Goal: Information Seeking & Learning: Learn about a topic

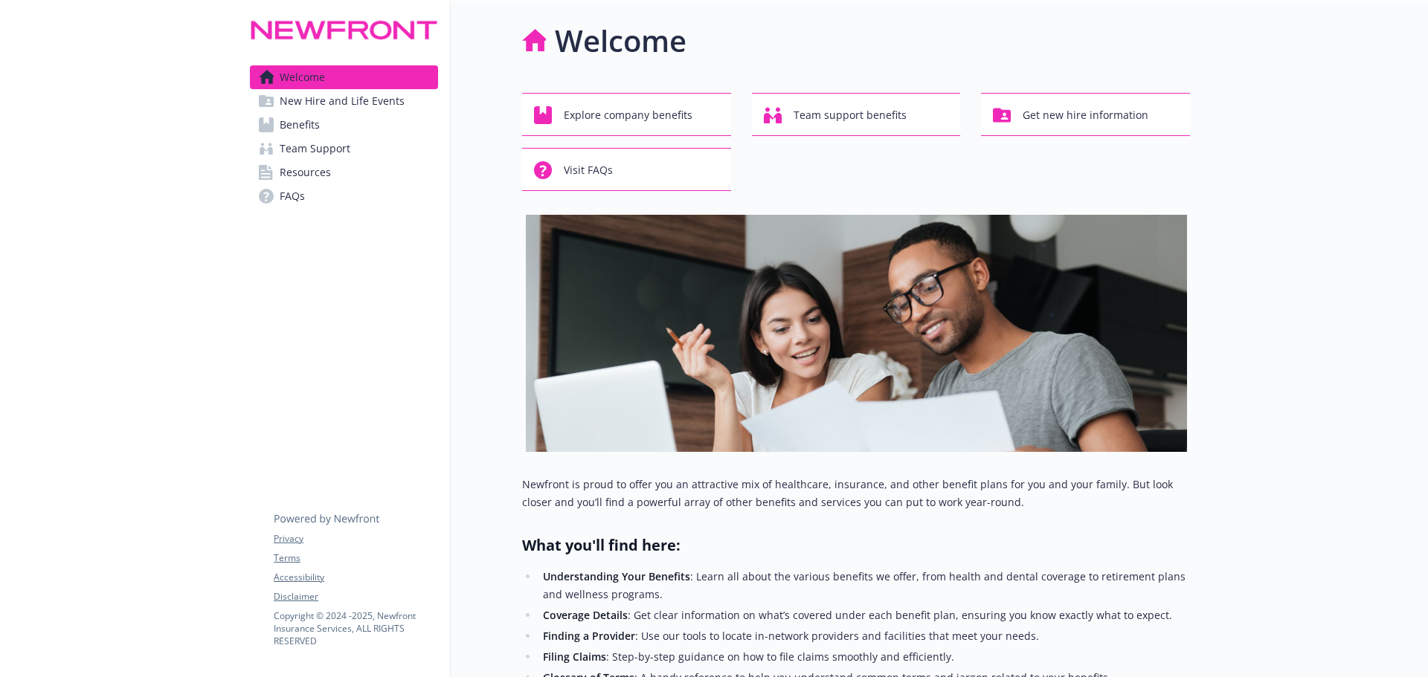
click at [300, 126] on span "Benefits" at bounding box center [300, 125] width 40 height 24
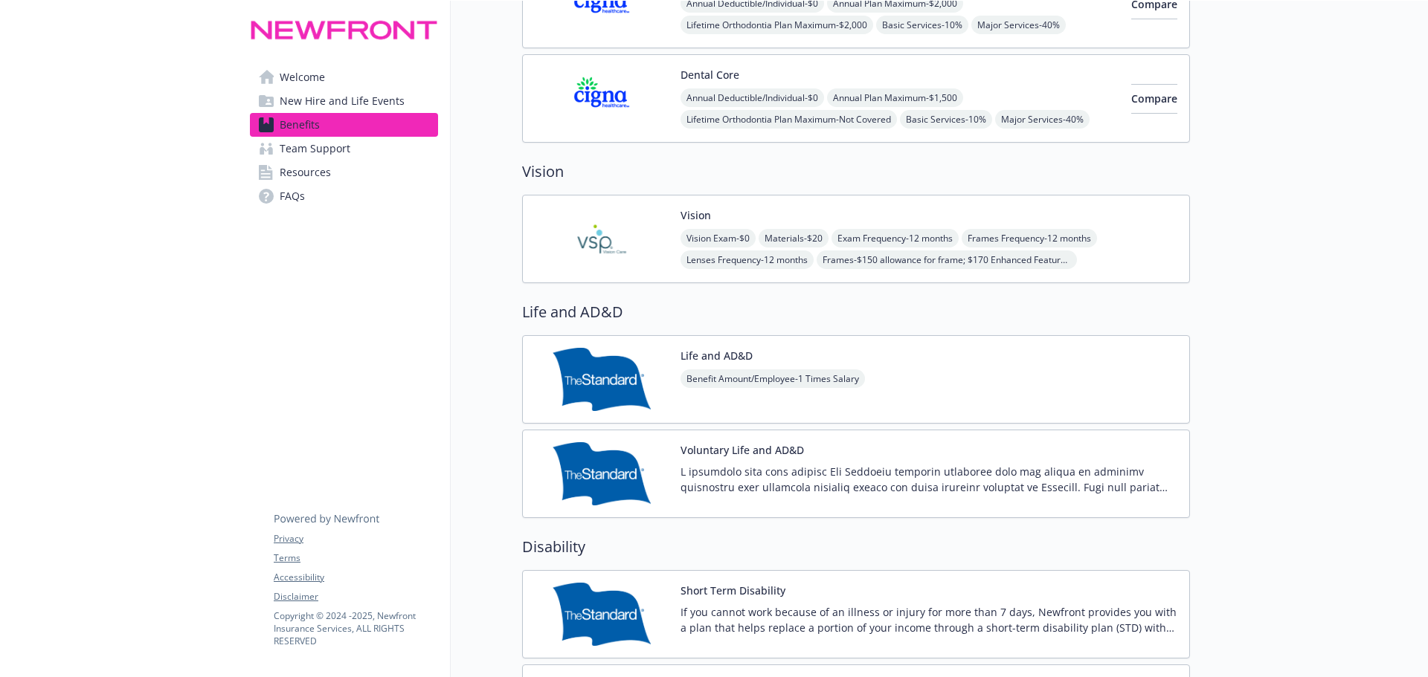
click at [726, 238] on span "Vision Exam - $0" at bounding box center [717, 238] width 75 height 19
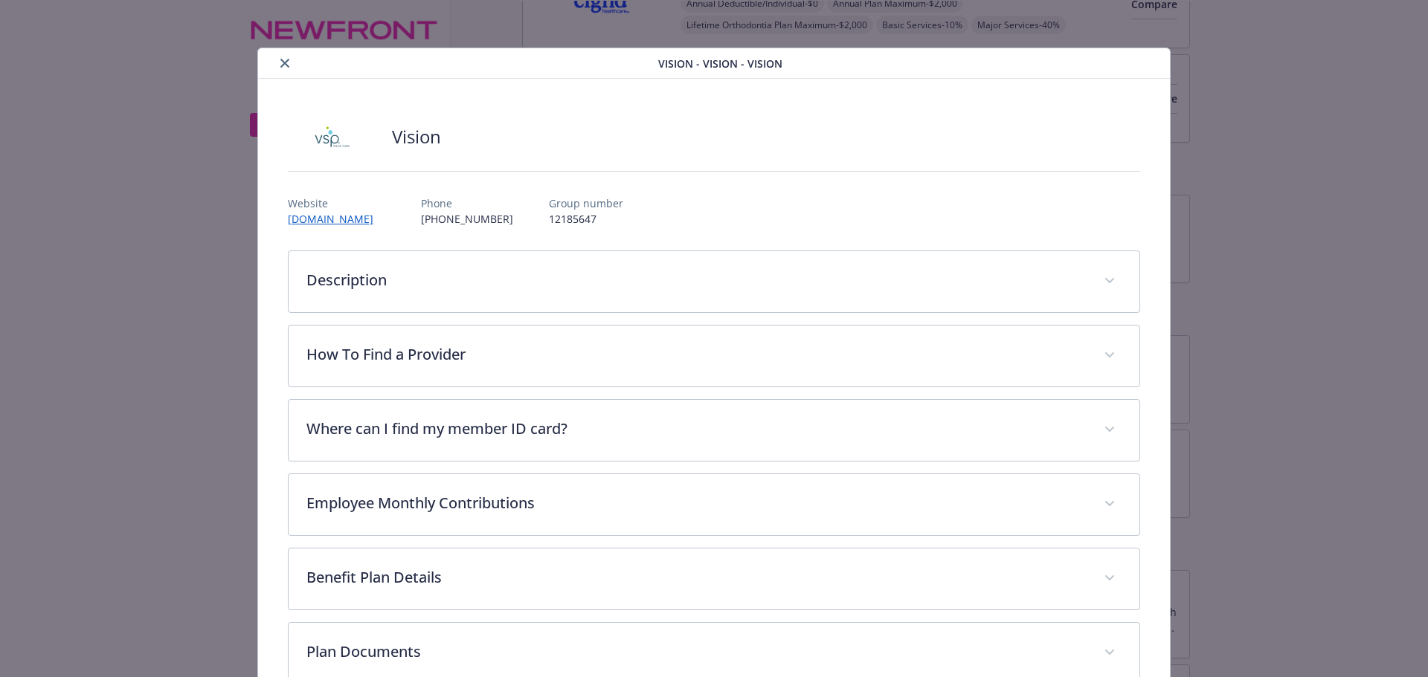
click at [289, 70] on div "details for plan Vision - Vision - Vision" at bounding box center [461, 63] width 394 height 18
click at [292, 71] on div "details for plan Vision - Vision - Vision" at bounding box center [461, 63] width 394 height 18
click at [272, 68] on div "details for plan Vision - Vision - Vision" at bounding box center [461, 63] width 394 height 18
click at [281, 64] on icon "close" at bounding box center [284, 63] width 9 height 9
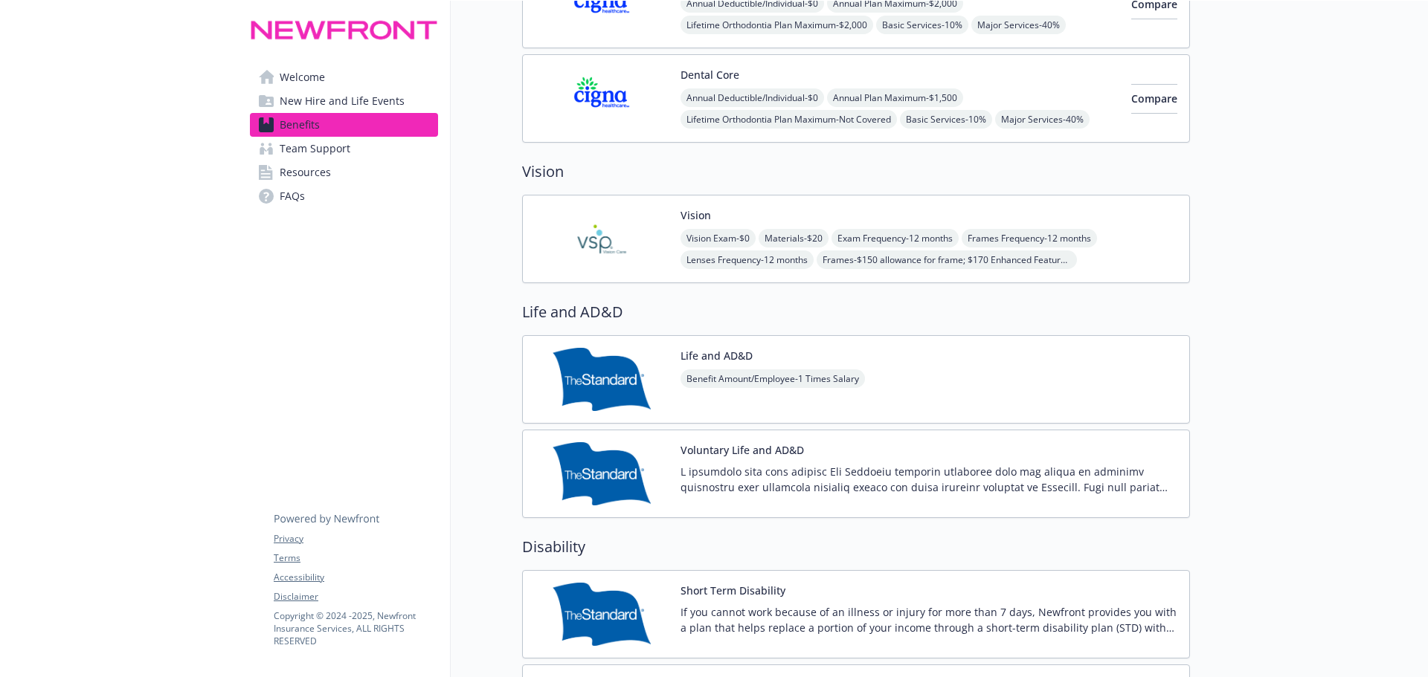
click at [595, 222] on img at bounding box center [602, 238] width 134 height 63
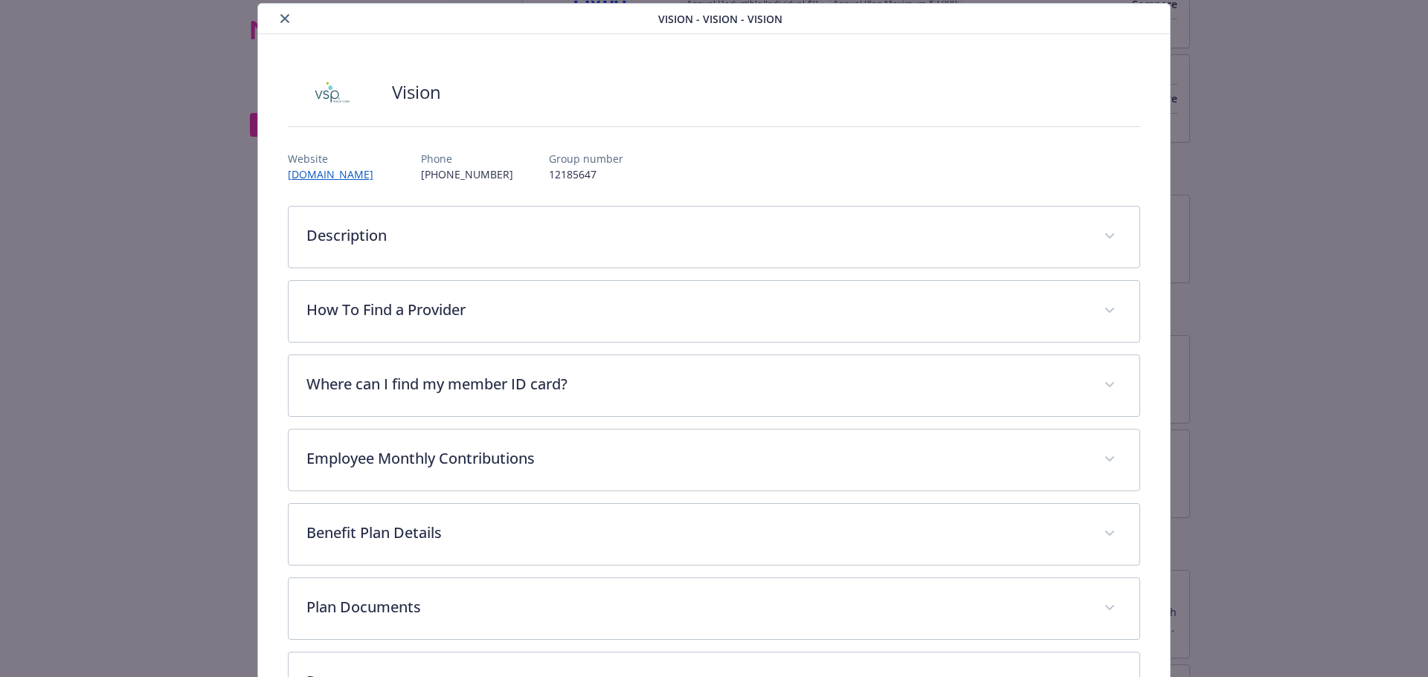
scroll to position [119, 0]
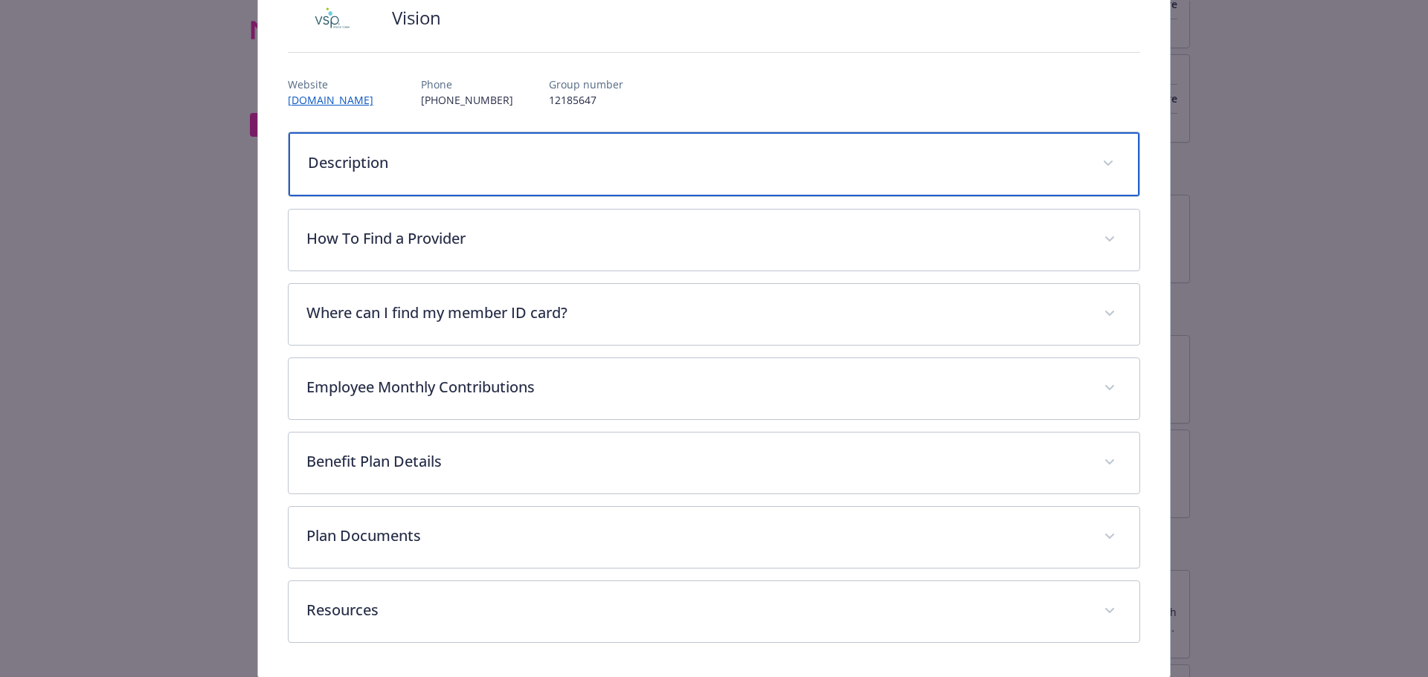
click at [400, 175] on div "Description" at bounding box center [714, 164] width 851 height 64
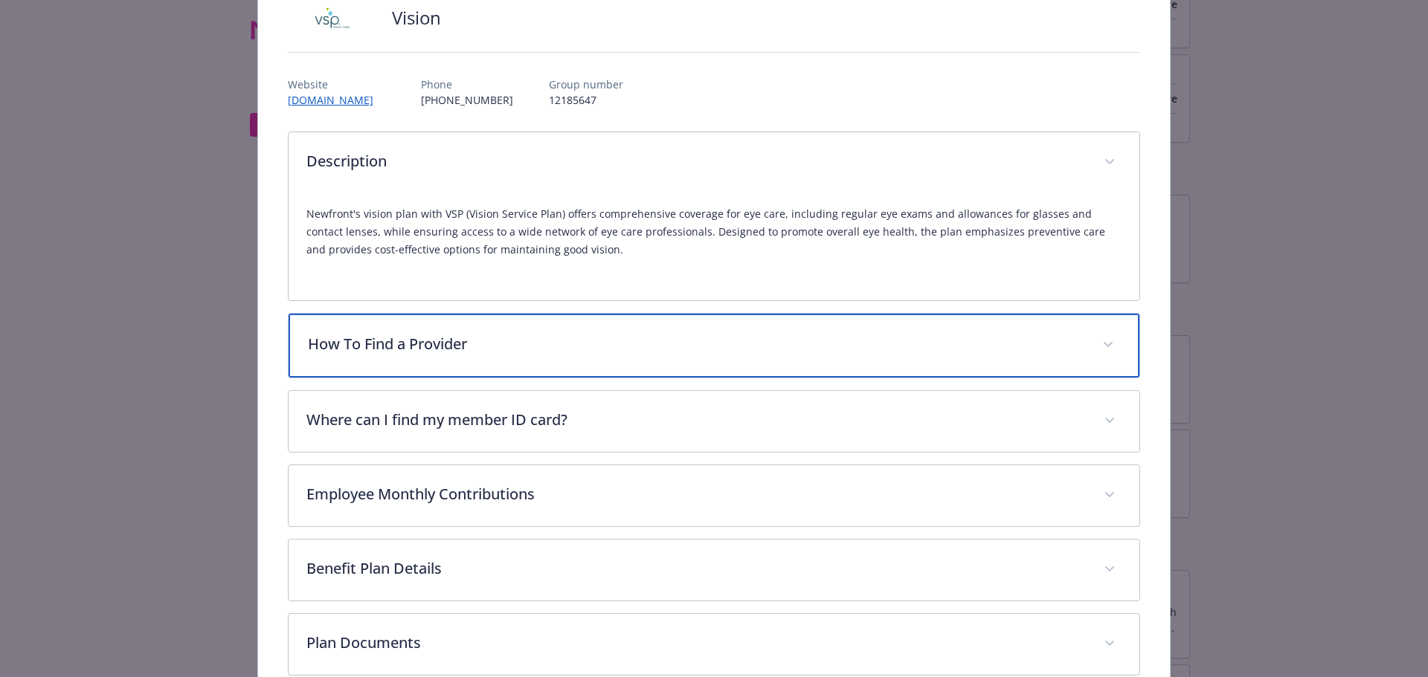
click at [407, 332] on div "How To Find a Provider" at bounding box center [714, 346] width 851 height 64
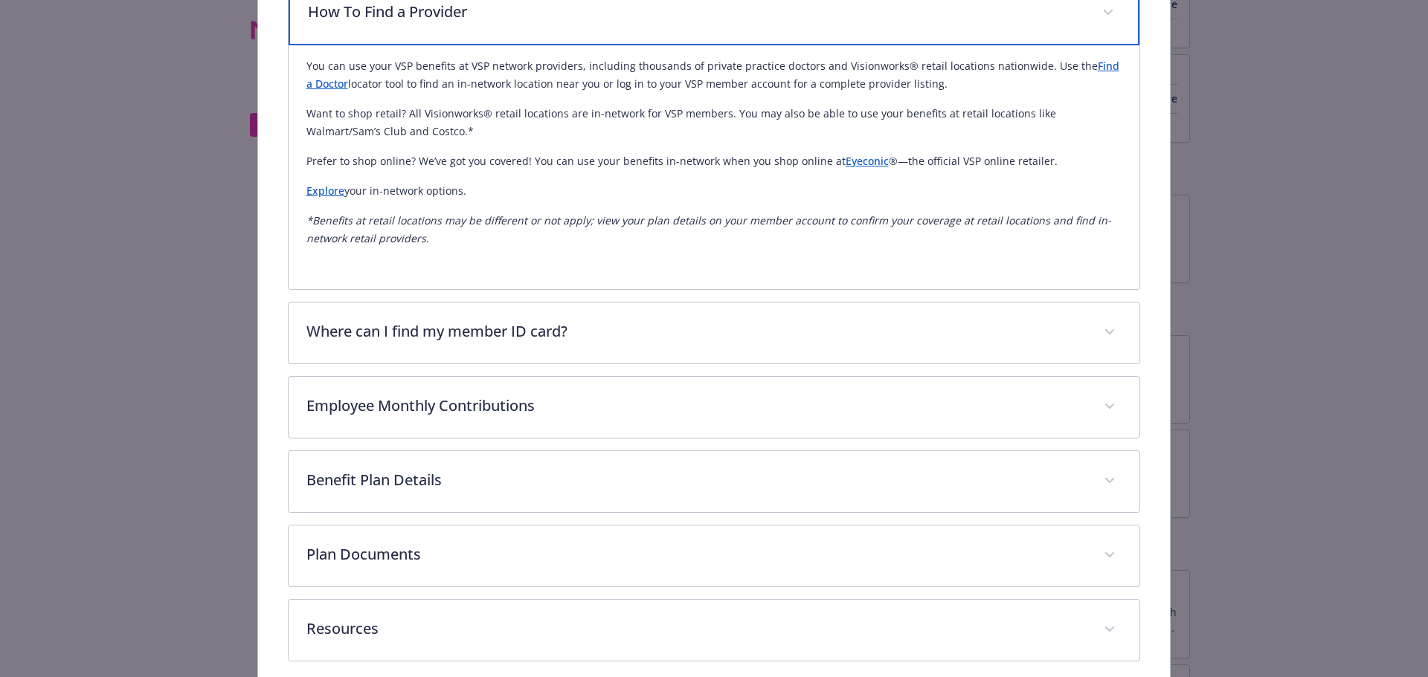
scroll to position [491, 0]
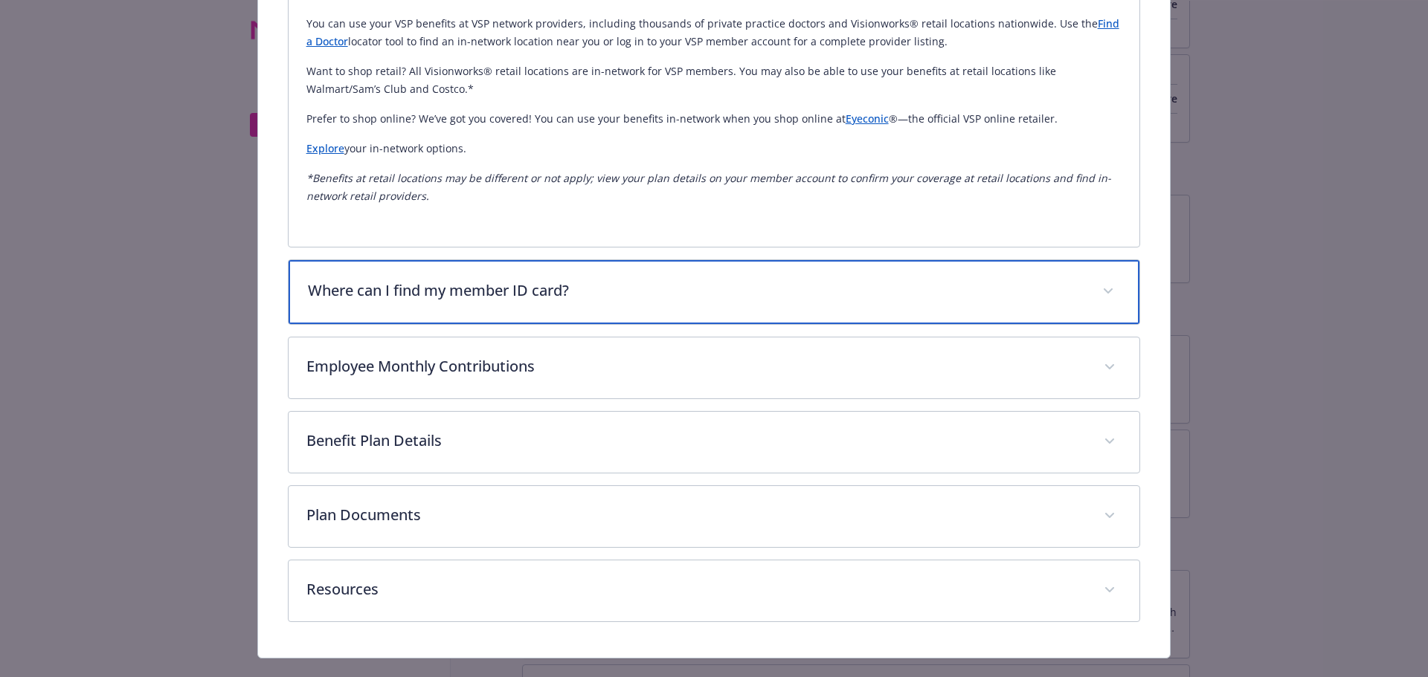
click at [455, 297] on p "Where can I find my member ID card?" at bounding box center [696, 291] width 777 height 22
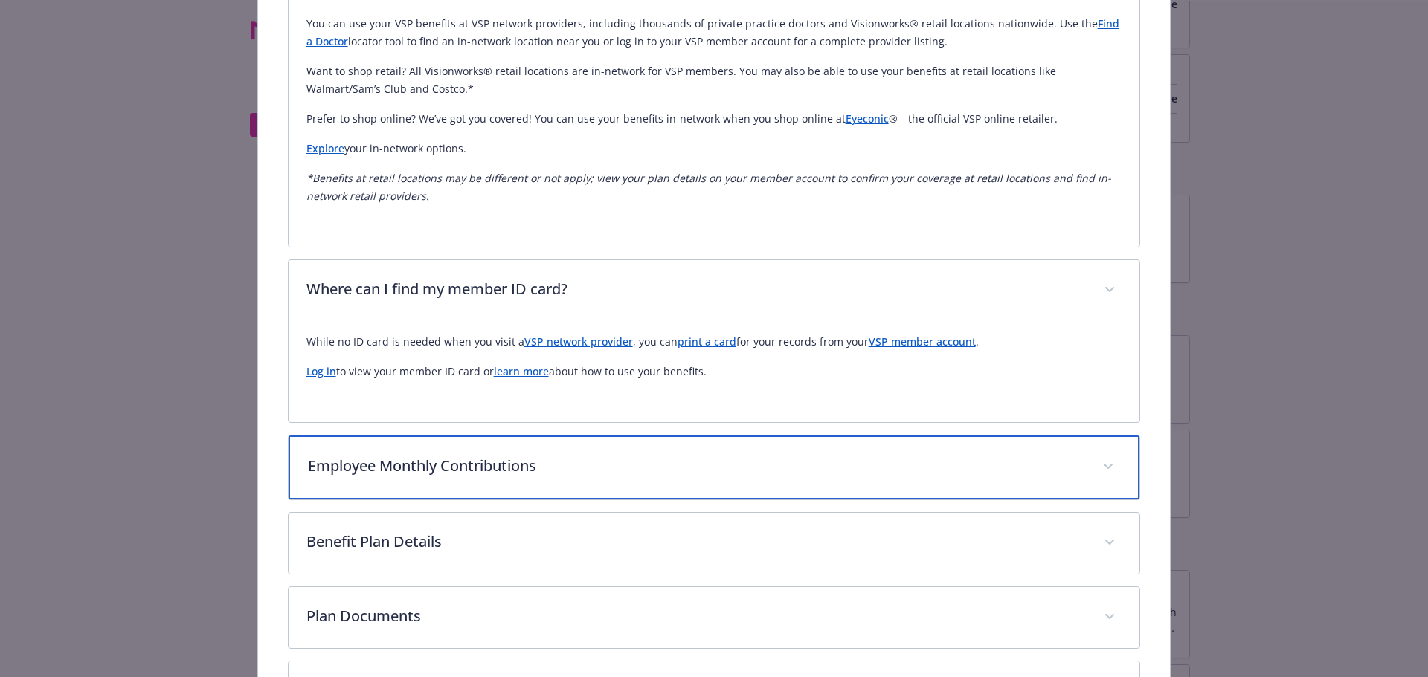
click at [435, 468] on p "Employee Monthly Contributions" at bounding box center [696, 466] width 777 height 22
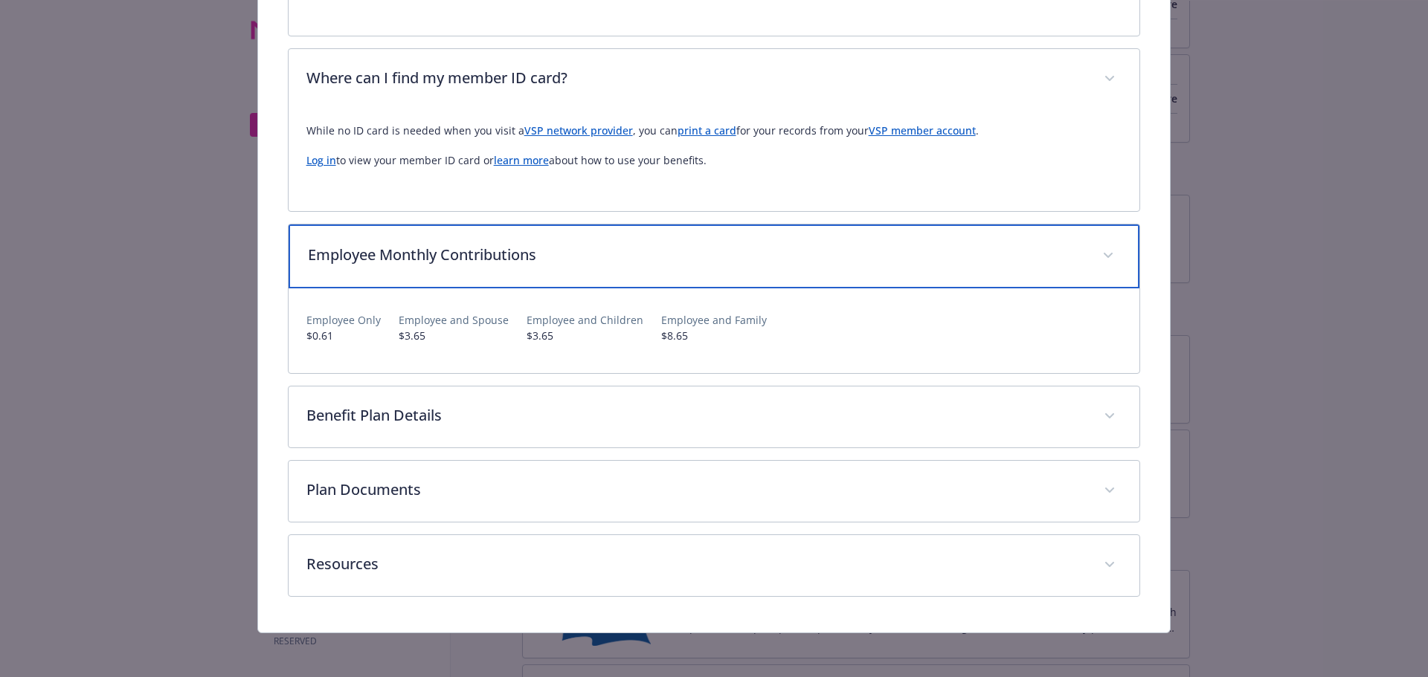
scroll to position [706, 0]
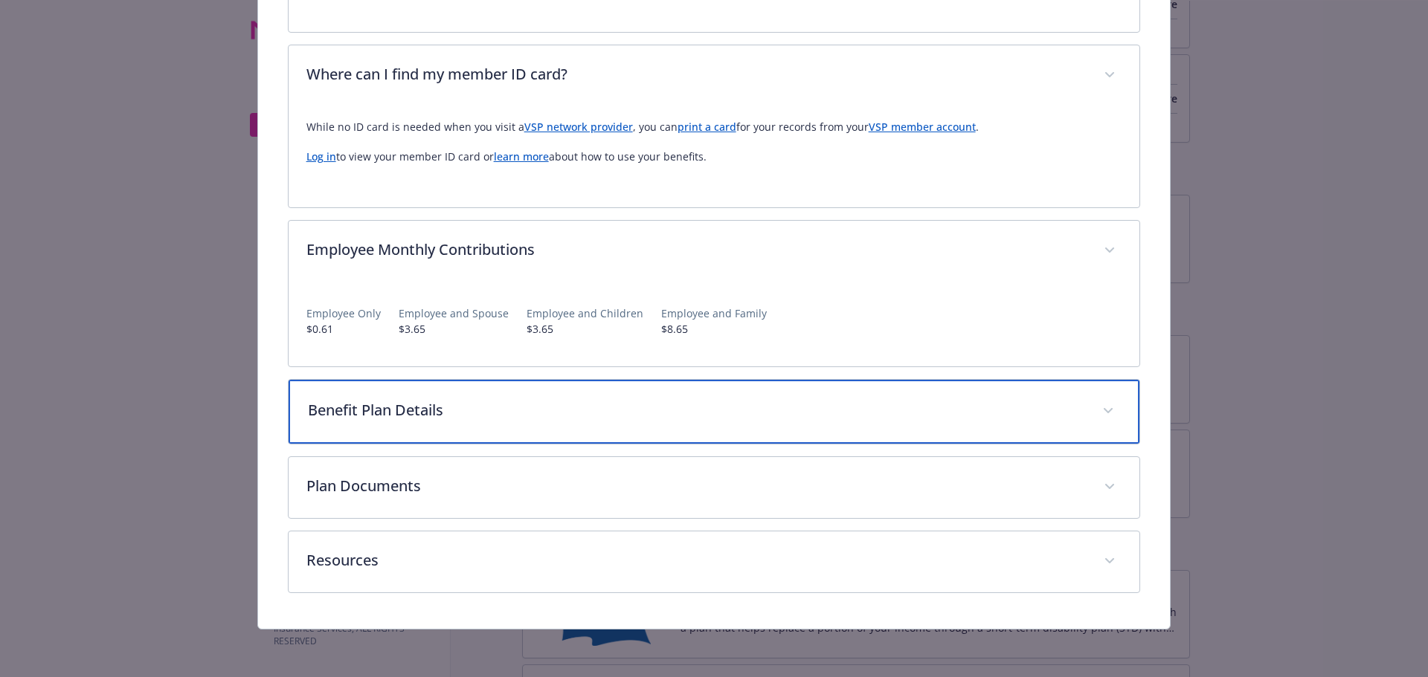
click at [425, 406] on p "Benefit Plan Details" at bounding box center [696, 410] width 777 height 22
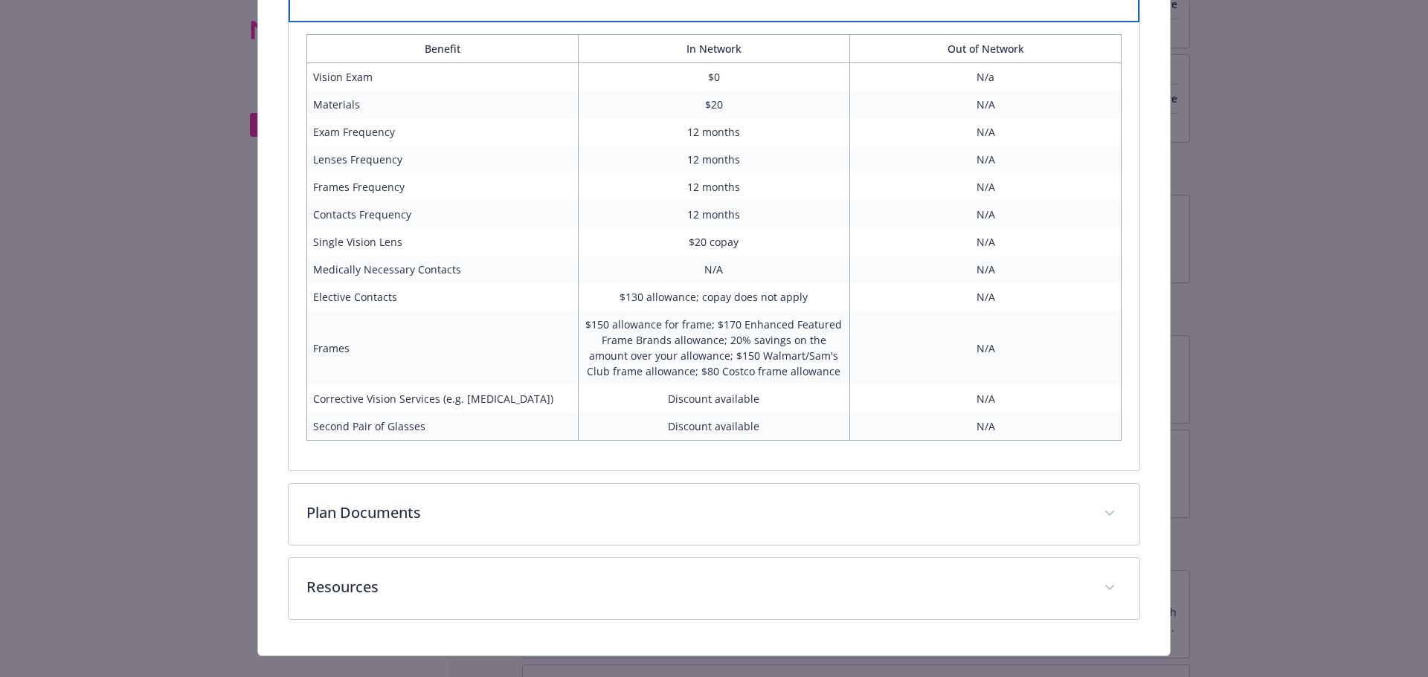
scroll to position [1152, 0]
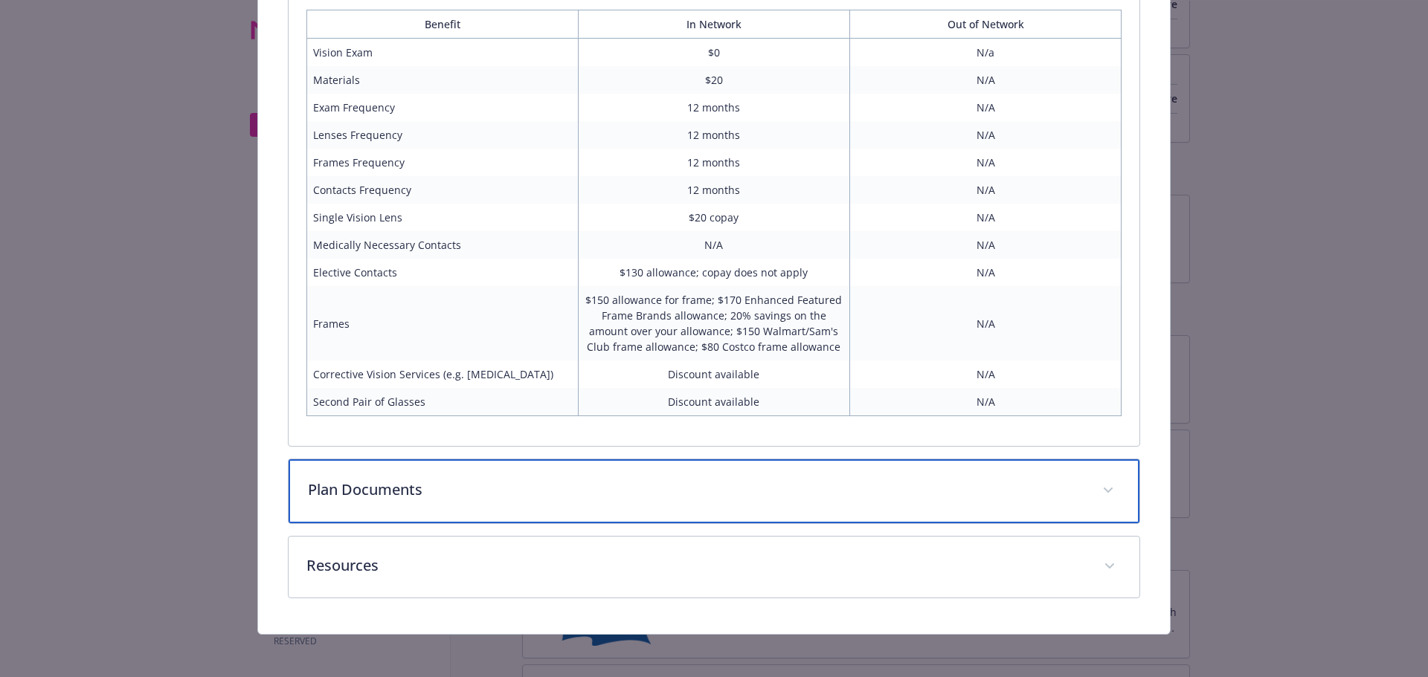
click at [510, 477] on div "Plan Documents" at bounding box center [714, 492] width 851 height 64
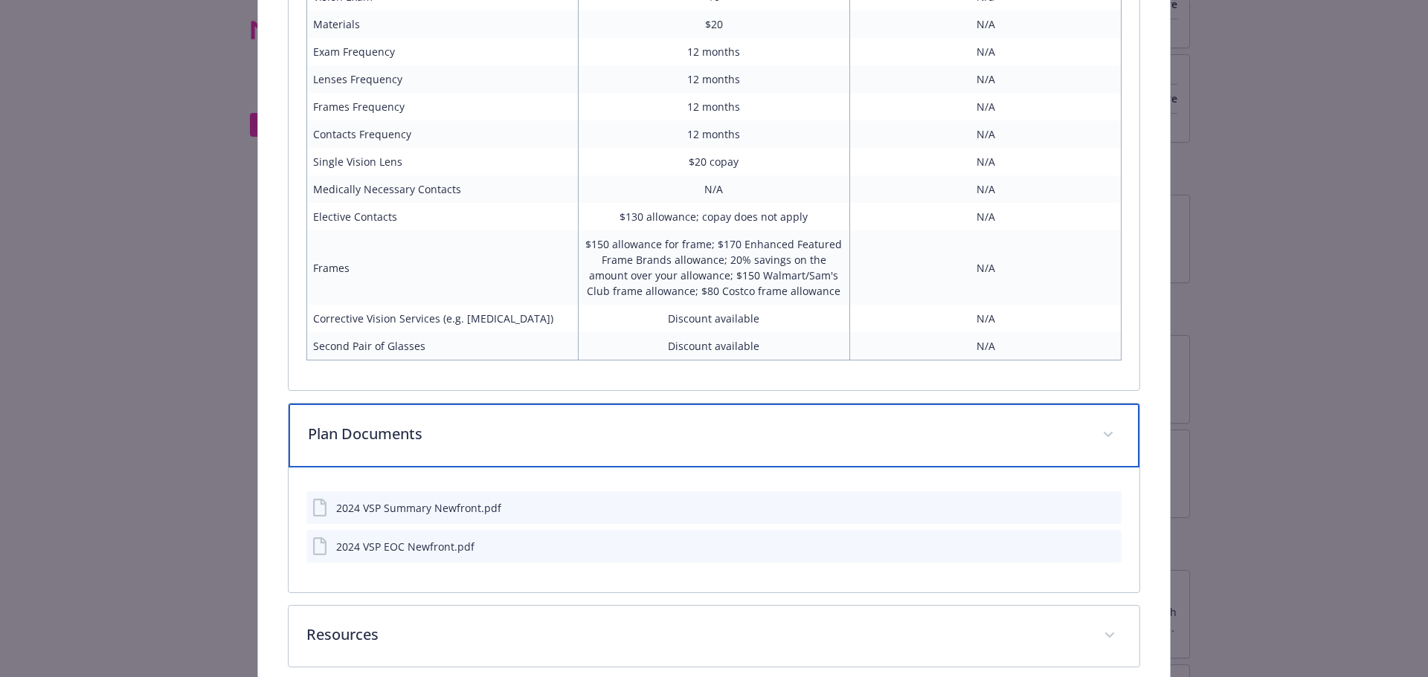
scroll to position [1279, 0]
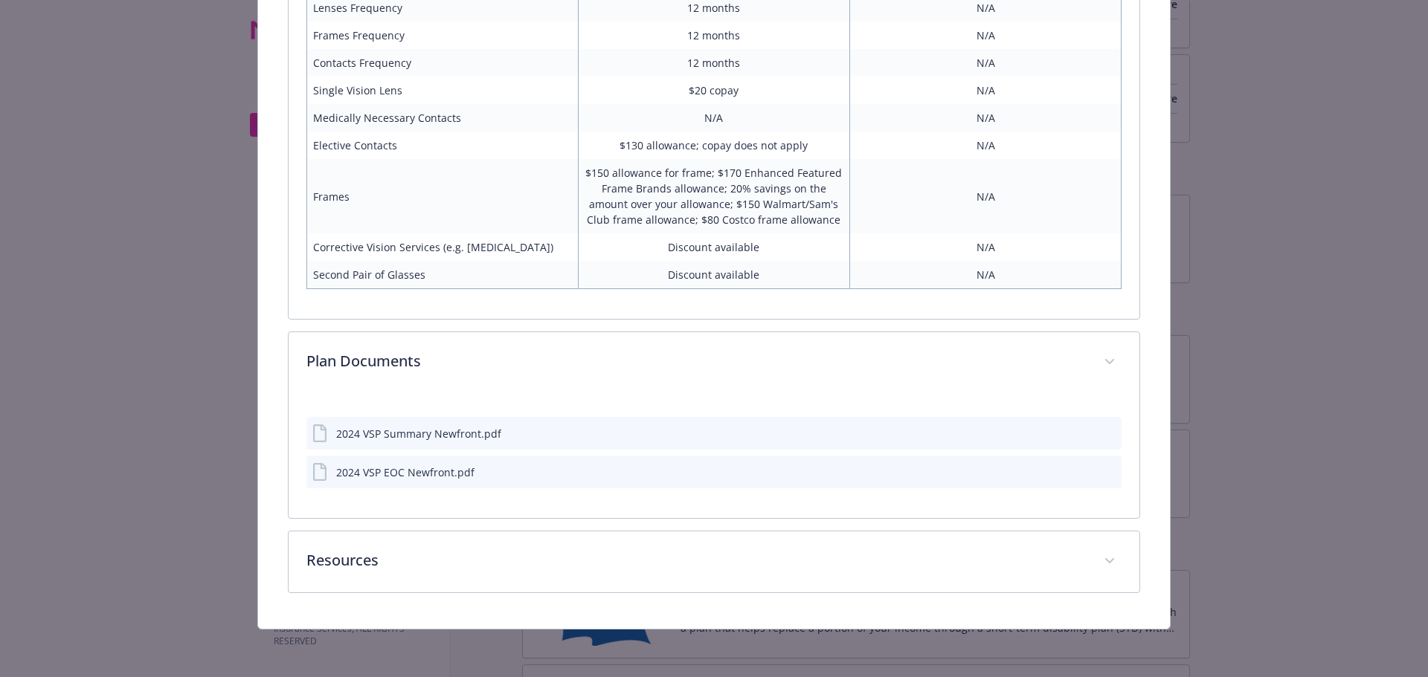
click at [442, 448] on div "2024 VSP Summary Newfront.pdf" at bounding box center [714, 433] width 816 height 33
click at [442, 435] on div "2024 VSP Summary Newfront.pdf" at bounding box center [418, 434] width 165 height 16
click at [1101, 431] on icon "preview file" at bounding box center [1107, 433] width 13 height 10
